Goal: Transaction & Acquisition: Purchase product/service

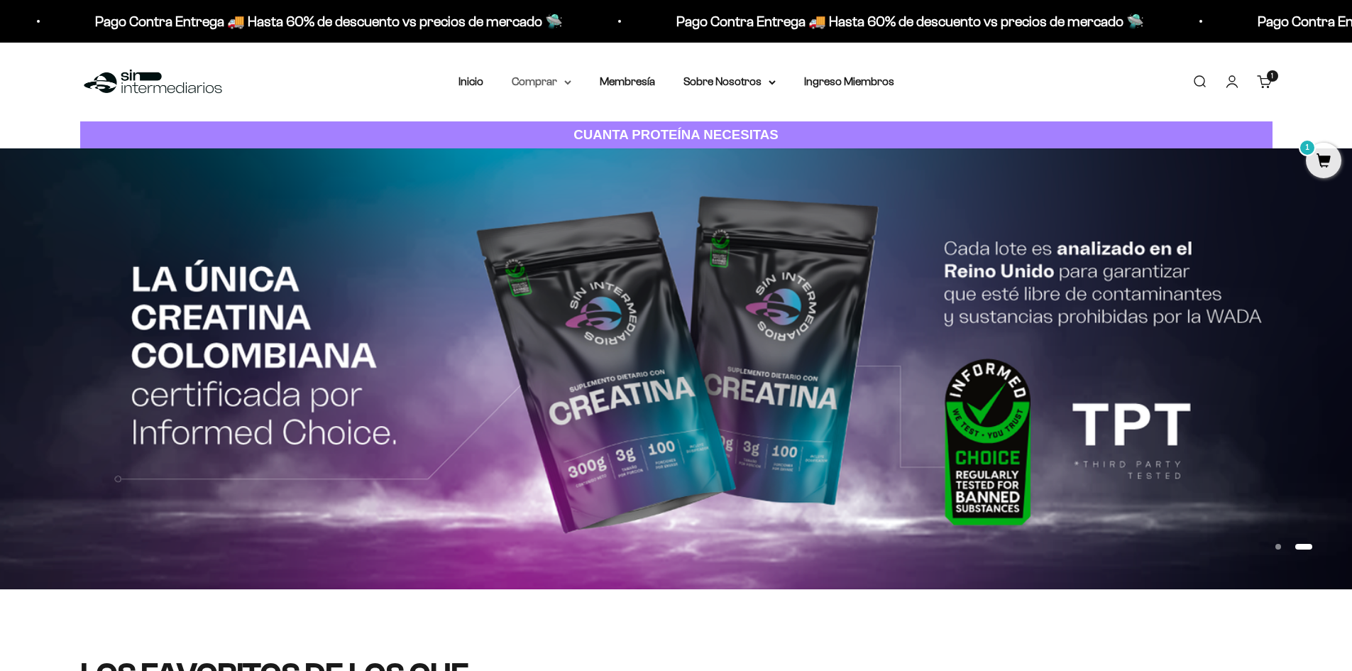
click at [555, 80] on summary "Comprar" at bounding box center [542, 81] width 60 height 18
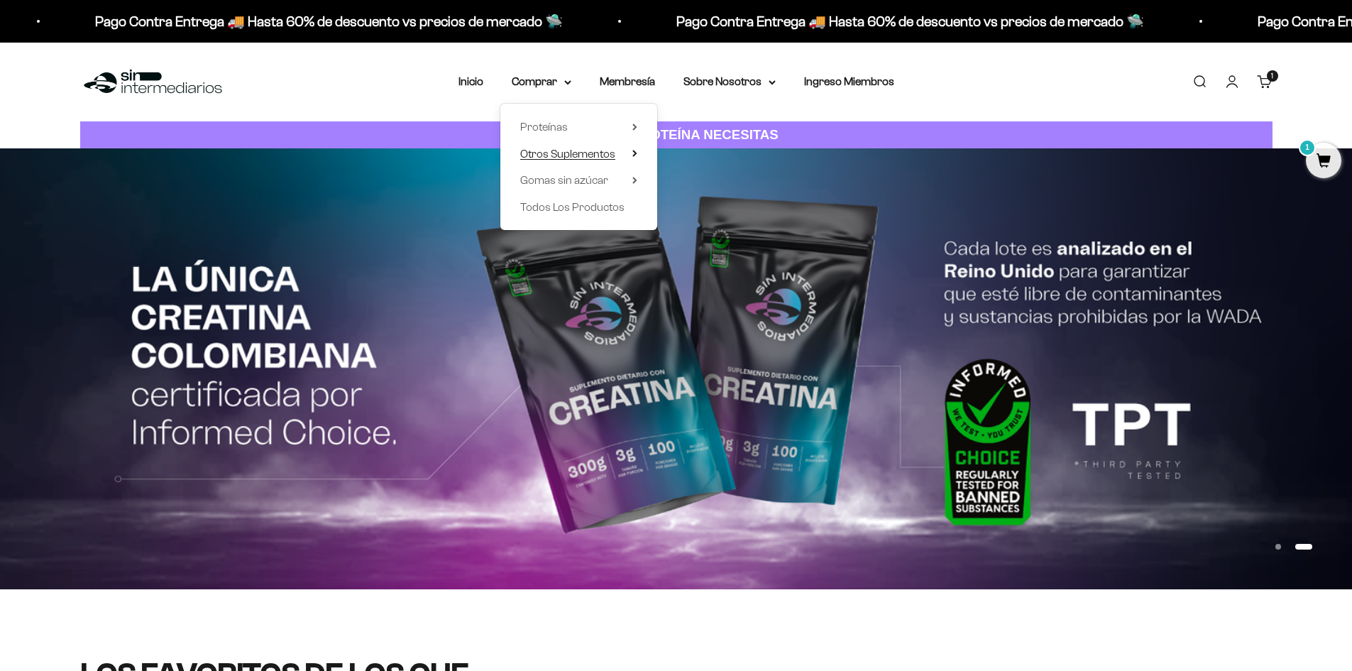
click at [589, 153] on span "Otros Suplementos" at bounding box center [567, 154] width 95 height 12
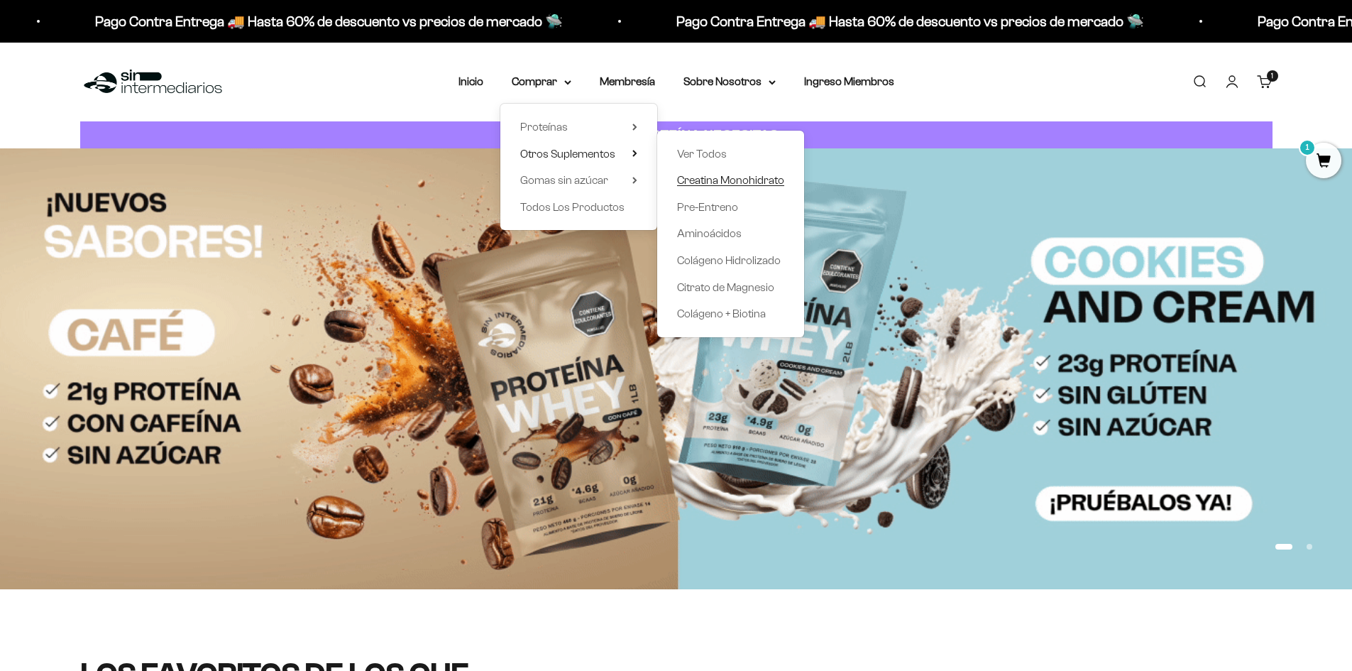
click at [733, 180] on span "Creatina Monohidrato" at bounding box center [730, 180] width 107 height 12
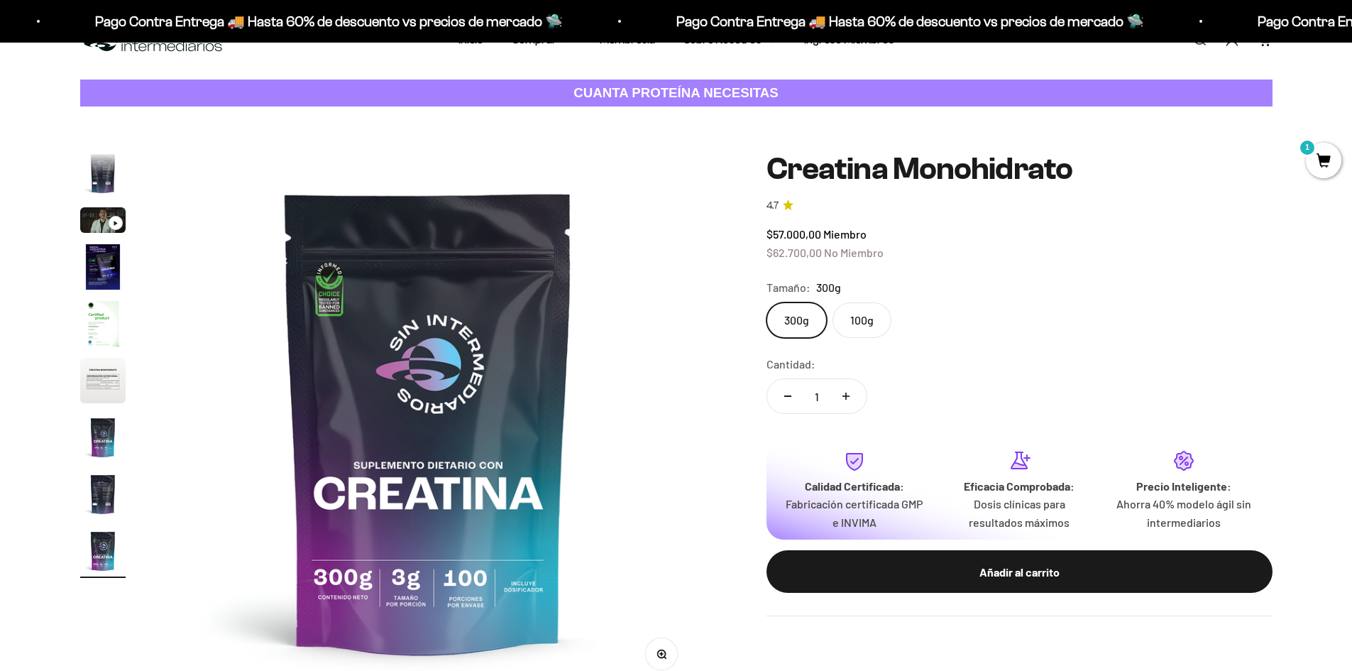
scroll to position [71, 0]
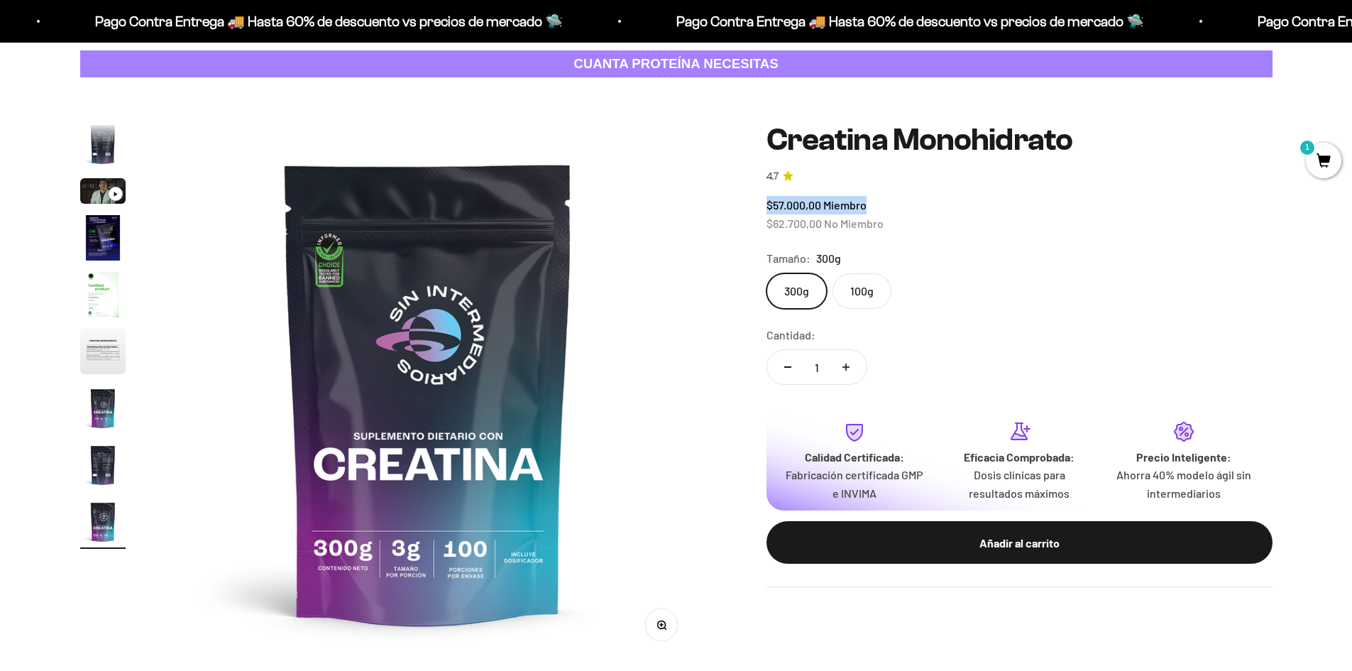
drag, startPoint x: 767, startPoint y: 205, endPoint x: 879, endPoint y: 204, distance: 112.2
click at [879, 204] on div "$57.000,00 Miembro $62.700,00 No Miembro" at bounding box center [1020, 214] width 506 height 36
drag, startPoint x: 772, startPoint y: 223, endPoint x: 887, endPoint y: 226, distance: 115.0
click at [887, 226] on div "$57.000,00 Miembro $62.700,00 No Miembro" at bounding box center [1020, 214] width 506 height 36
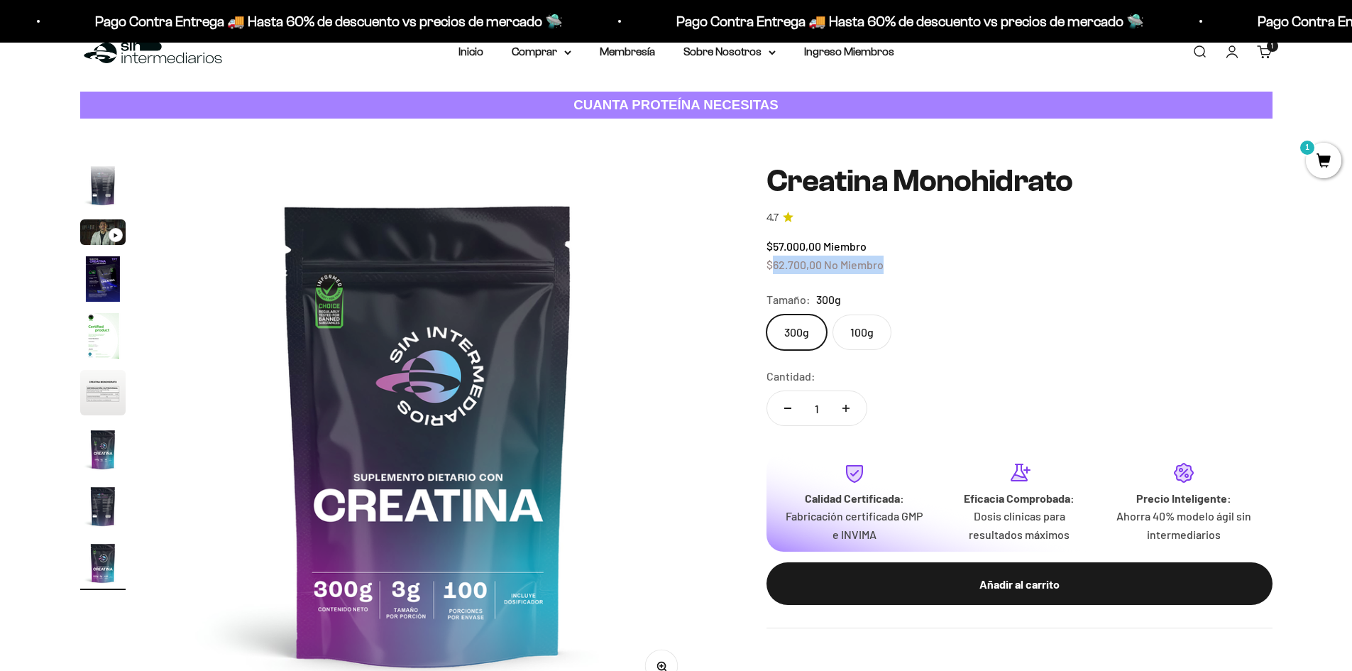
scroll to position [0, 0]
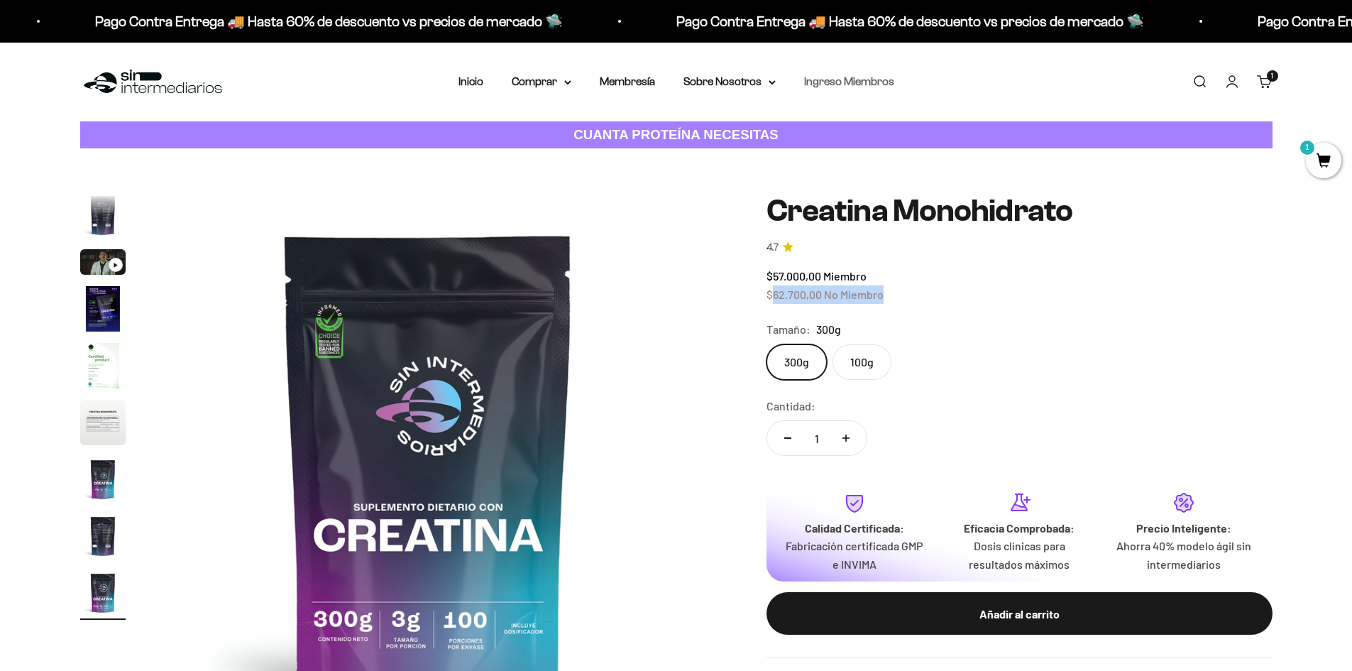
click at [858, 84] on link "Ingreso Miembros" at bounding box center [849, 81] width 90 height 12
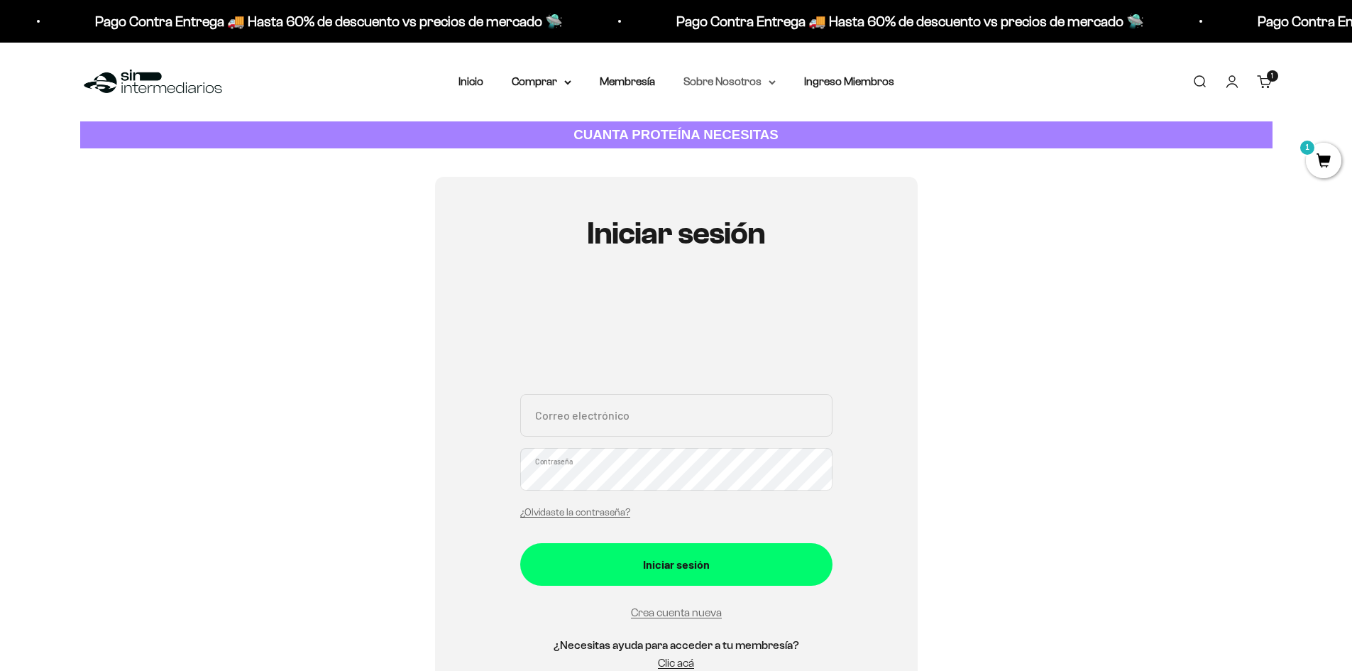
click at [723, 81] on summary "Sobre Nosotros" at bounding box center [730, 81] width 92 height 18
click at [633, 82] on link "Membresía" at bounding box center [627, 81] width 55 height 12
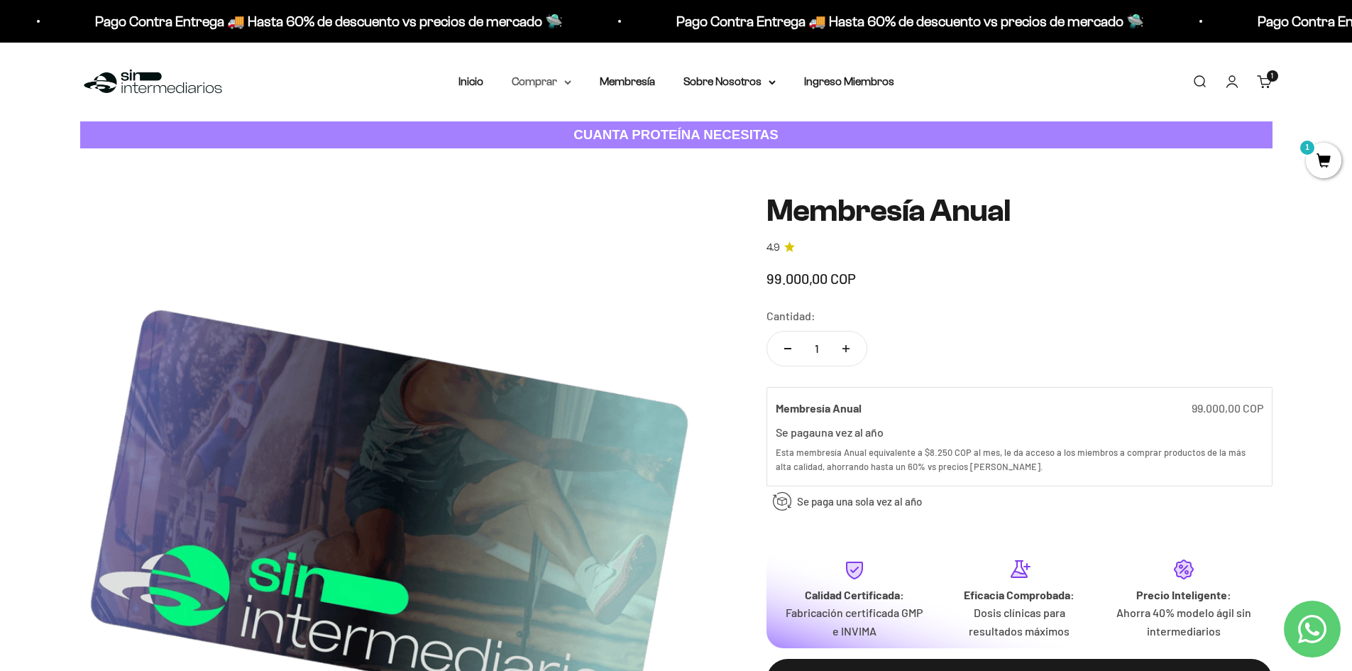
click at [547, 84] on summary "Comprar" at bounding box center [542, 81] width 60 height 18
click at [613, 152] on span "Otros Suplementos" at bounding box center [567, 154] width 95 height 12
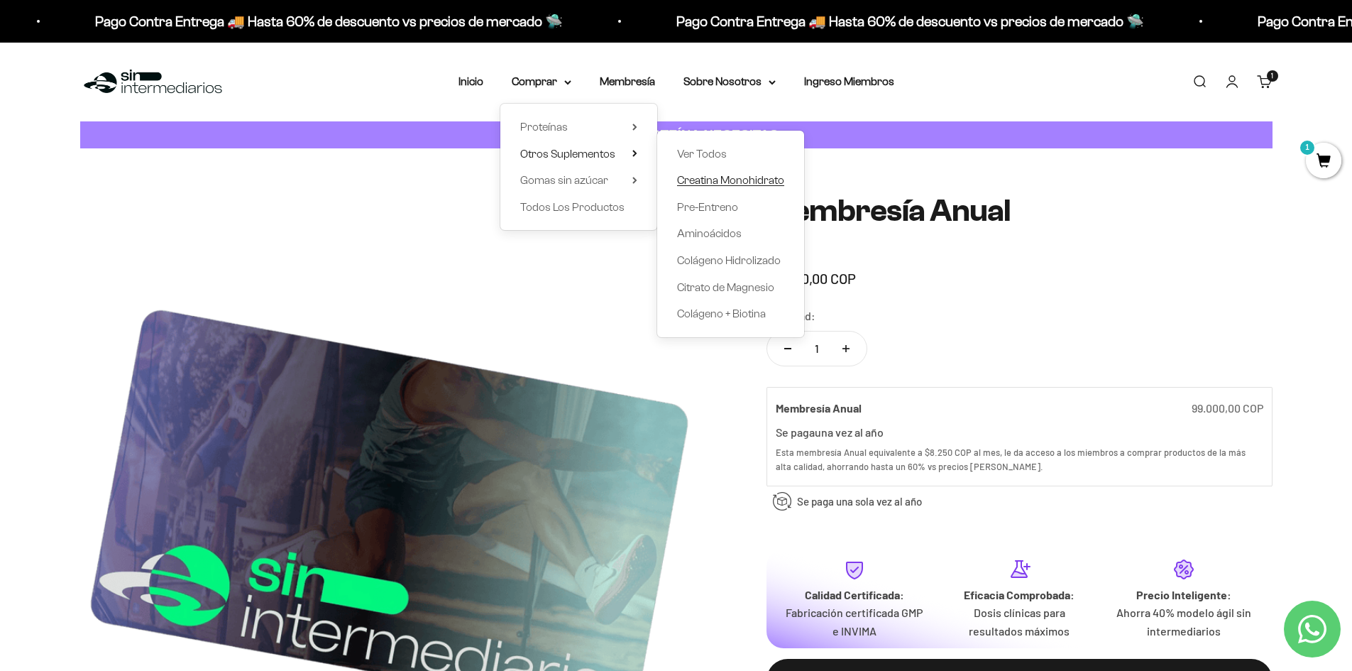
click at [726, 180] on span "Creatina Monohidrato" at bounding box center [730, 180] width 107 height 12
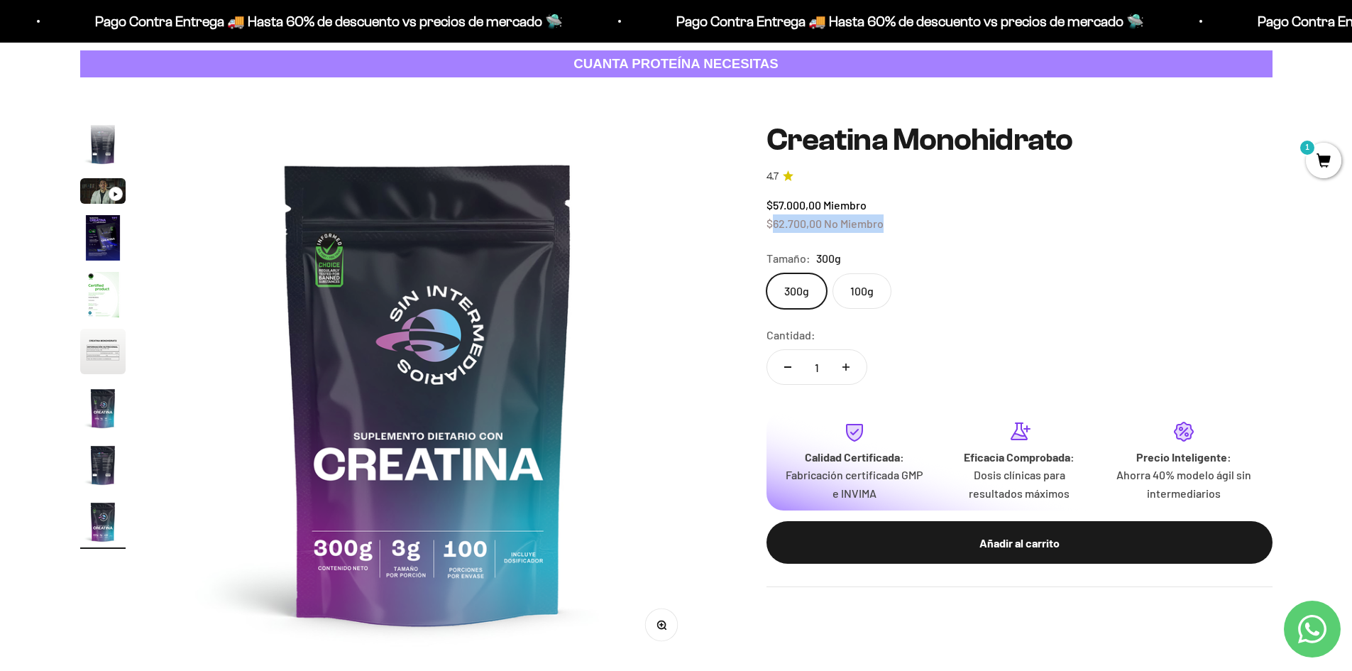
drag, startPoint x: 775, startPoint y: 222, endPoint x: 889, endPoint y: 224, distance: 113.6
click at [889, 224] on div "$57.000,00 Miembro $62.700,00 No Miembro" at bounding box center [1020, 214] width 506 height 36
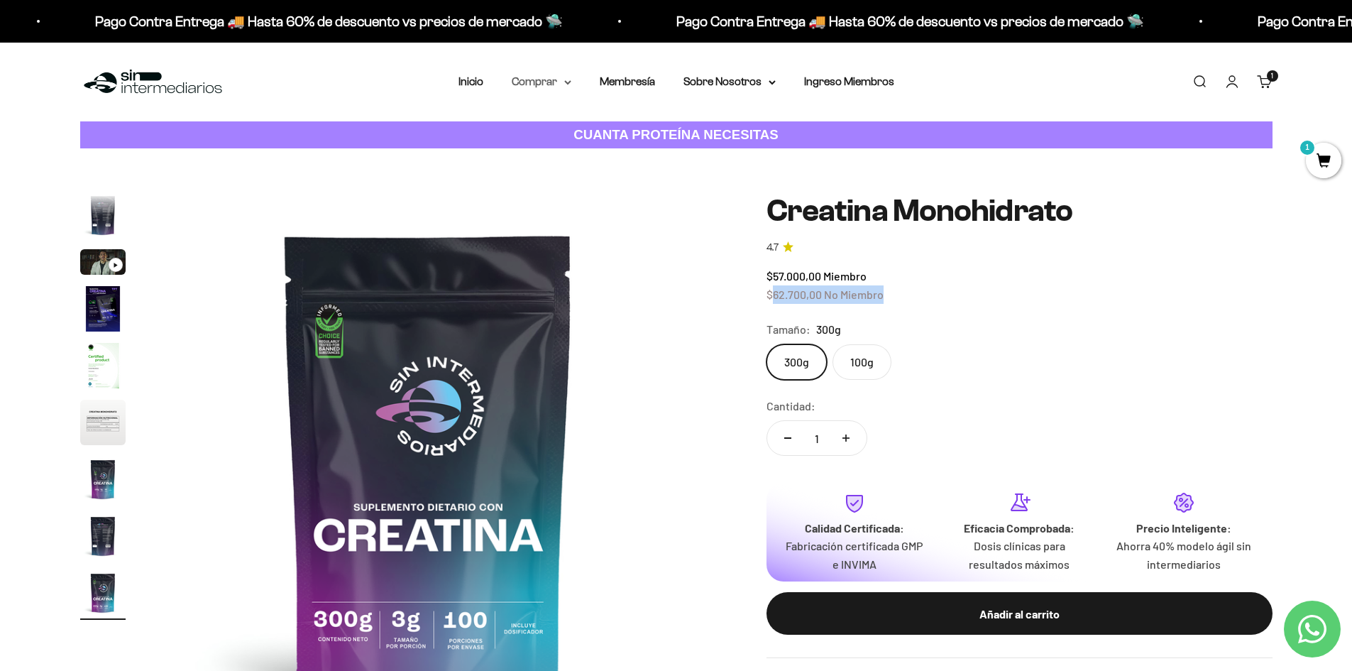
click at [544, 83] on summary "Comprar" at bounding box center [542, 81] width 60 height 18
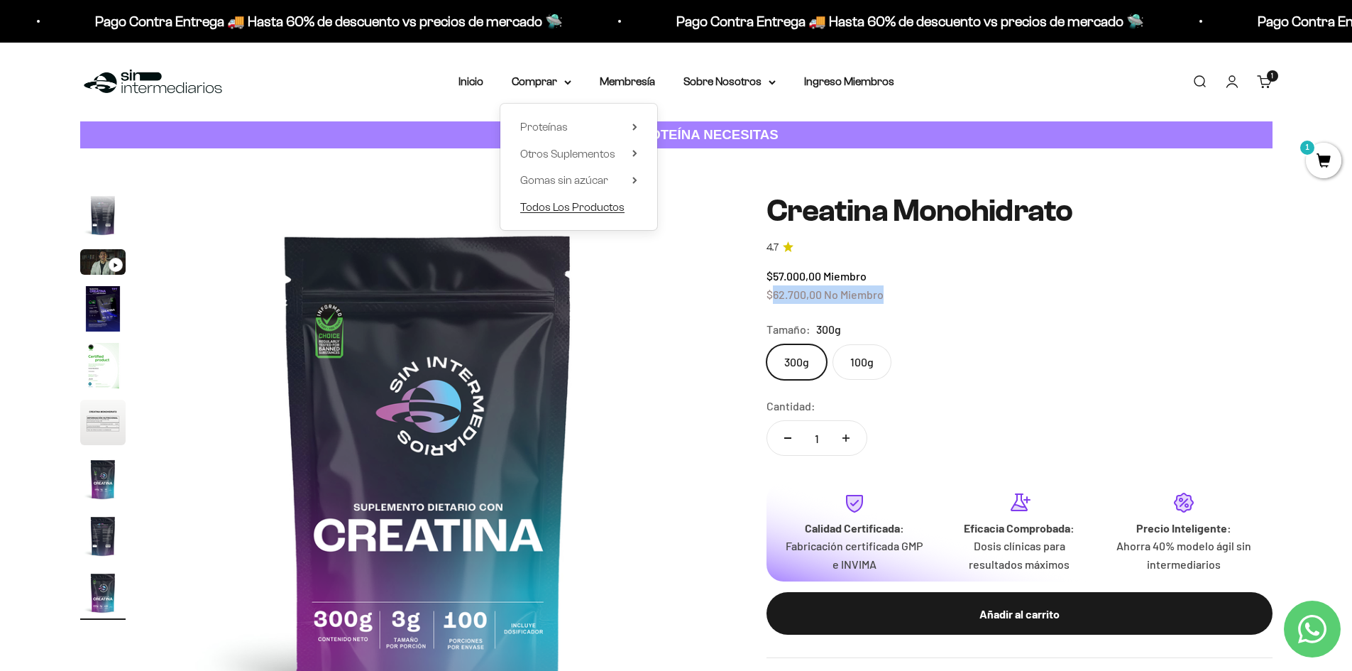
click at [571, 208] on span "Todos Los Productos" at bounding box center [572, 207] width 104 height 12
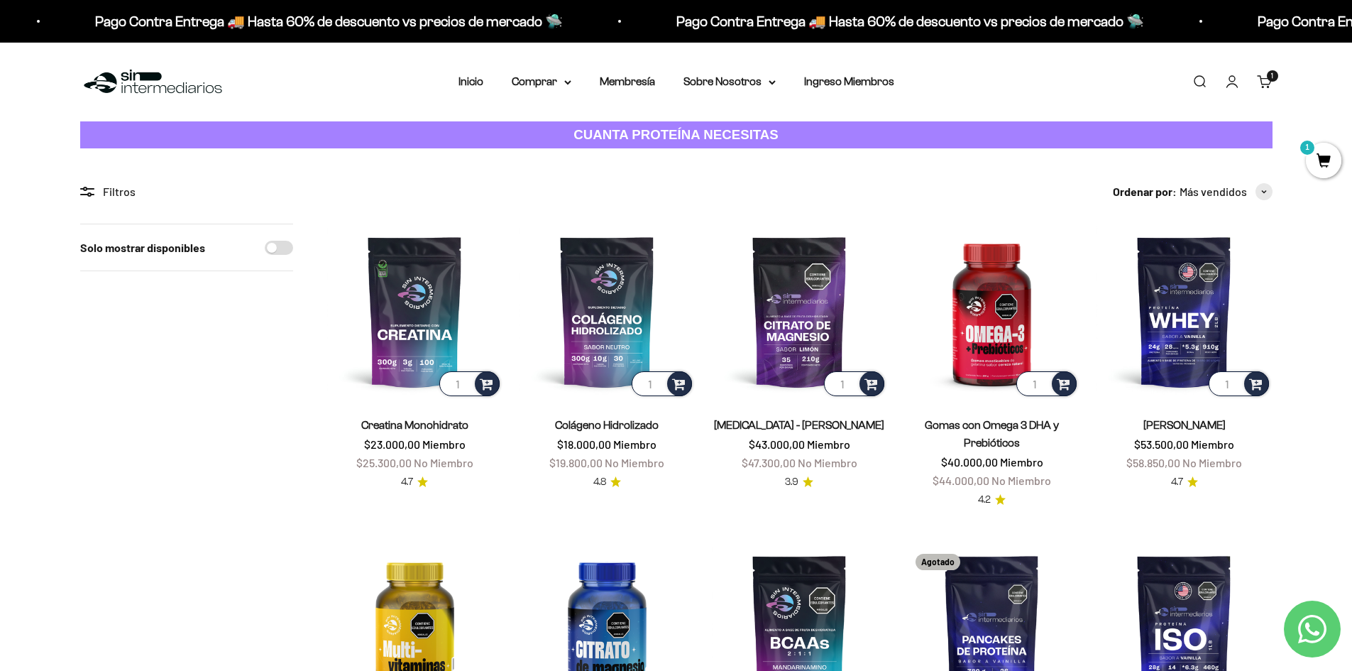
click at [143, 73] on img at bounding box center [153, 82] width 146 height 31
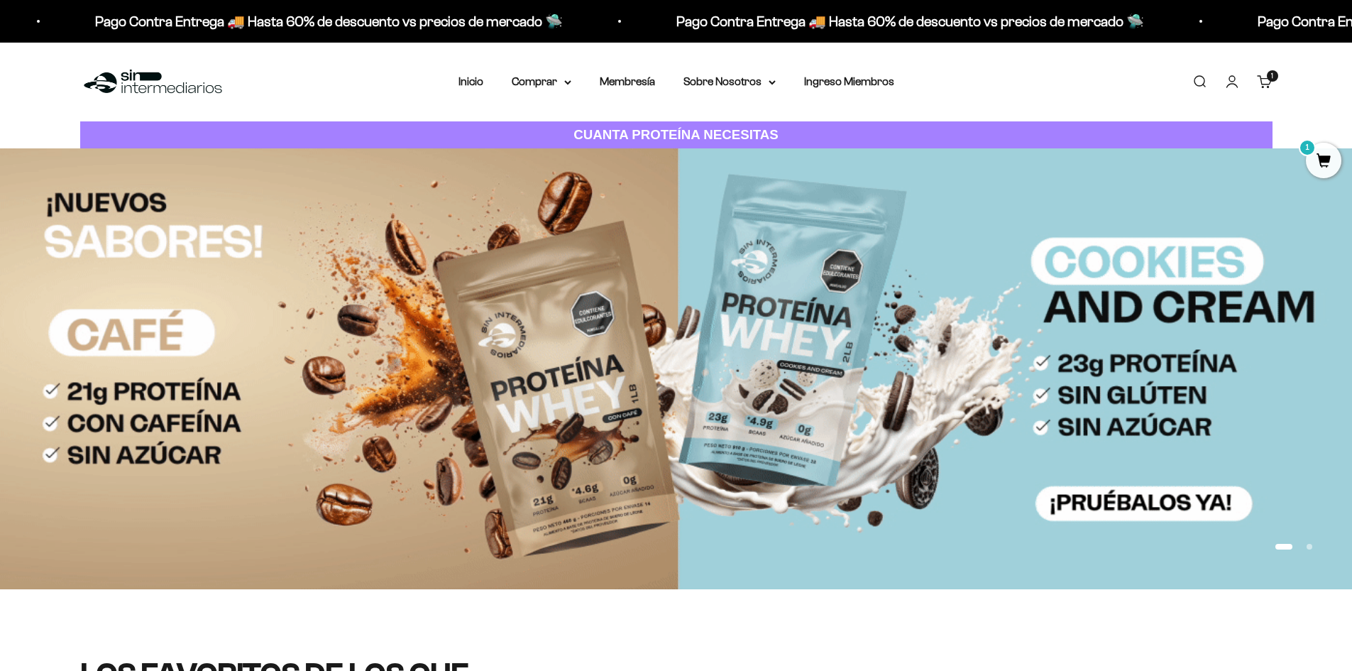
click at [1311, 544] on button "Ir al artículo 2" at bounding box center [1310, 547] width 6 height 6
